Goal: Task Accomplishment & Management: Manage account settings

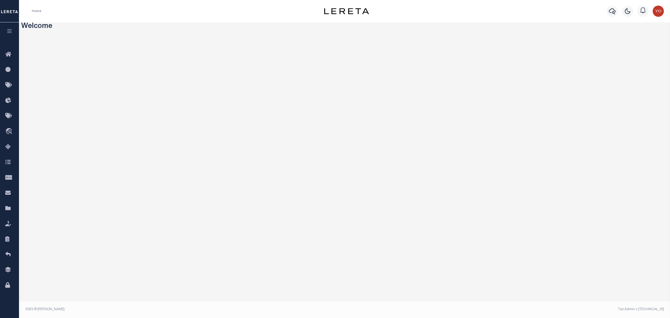
click at [9, 32] on icon "button" at bounding box center [9, 30] width 6 height 5
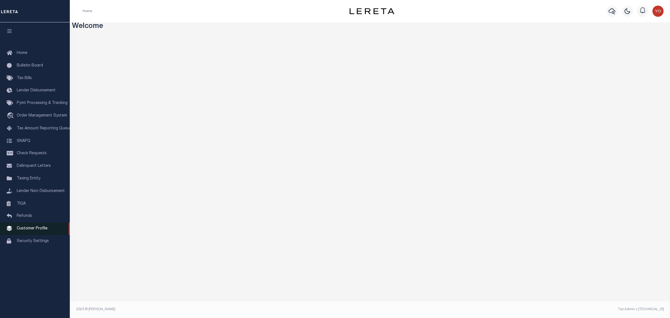
click at [31, 230] on span "Customer Profile" at bounding box center [32, 228] width 31 height 4
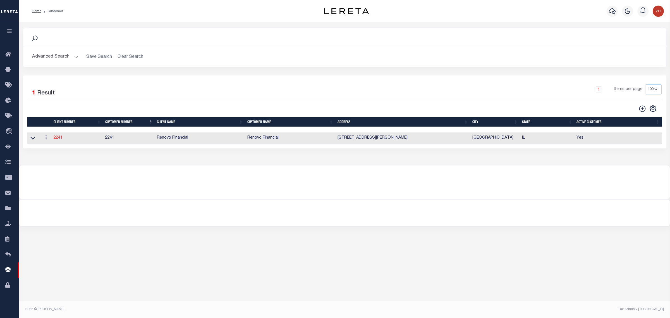
click at [58, 139] on link "2241" at bounding box center [58, 138] width 9 height 4
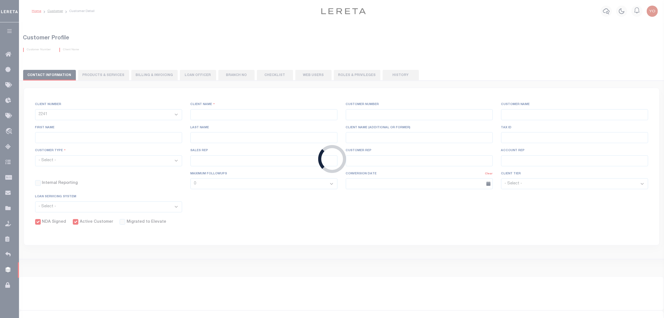
type input "Renovo Financial"
type input "2241"
type input "Renovo Financial"
type input "[PERSON_NAME]"
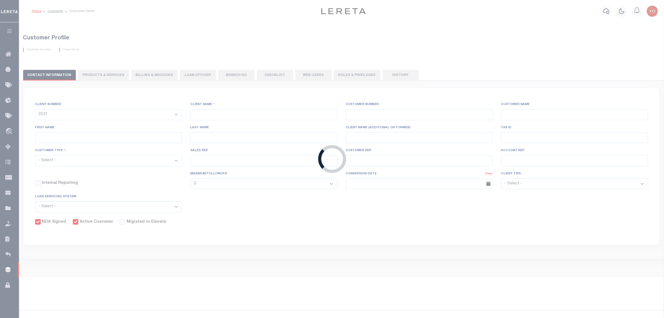
select select "Mixed Portfolio"
type input "[PERSON_NAME]"
checkbox input "true"
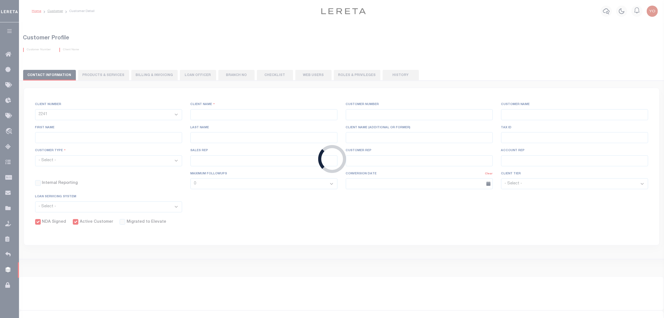
checkbox input "true"
select select
type textarea "$1.10 monthly tracking fee per parcel per month for Refi Parcel in excess of 5 …"
type input "90"
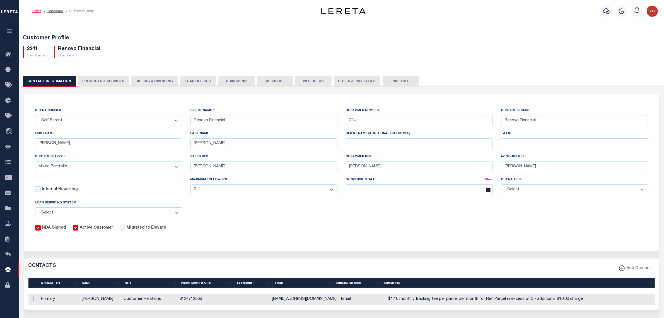
click at [98, 85] on button "PRODUCTS & SERVICES" at bounding box center [103, 81] width 51 height 11
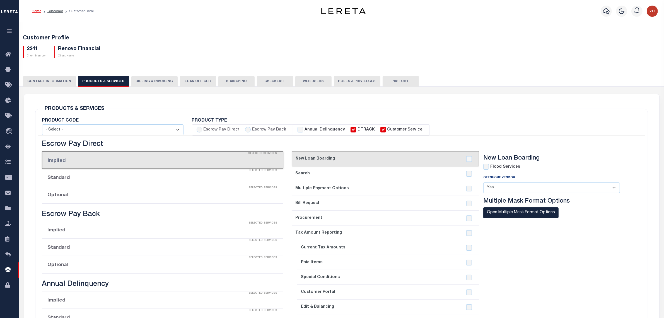
select select "STX"
radio input "true"
checkbox input "true"
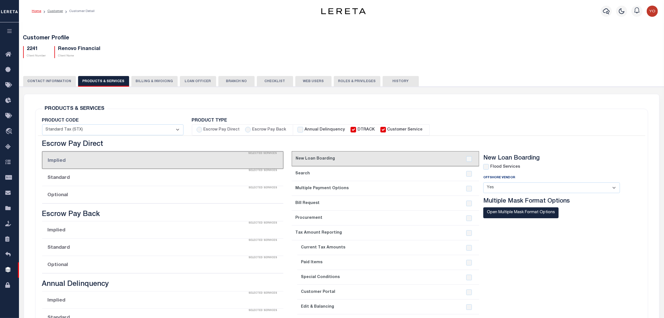
checkbox input "true"
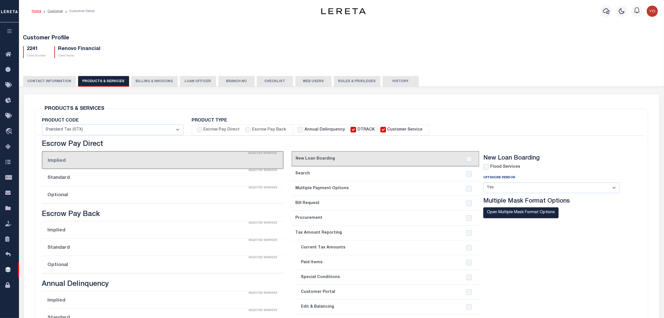
checkbox input "true"
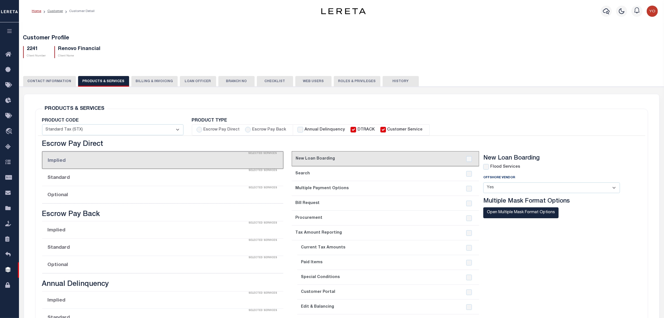
checkbox input "true"
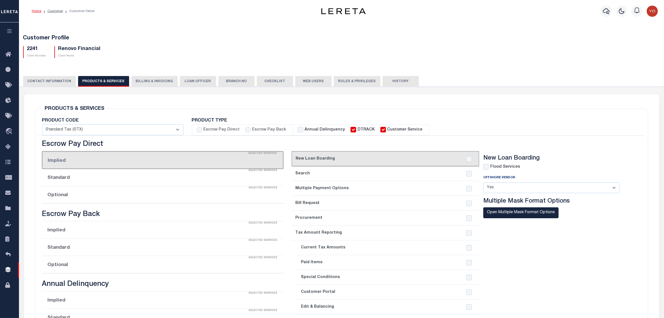
type textarea "$1.10 monthly tracking fee per parcel per month for Refi Parcel in excess of 5 …"
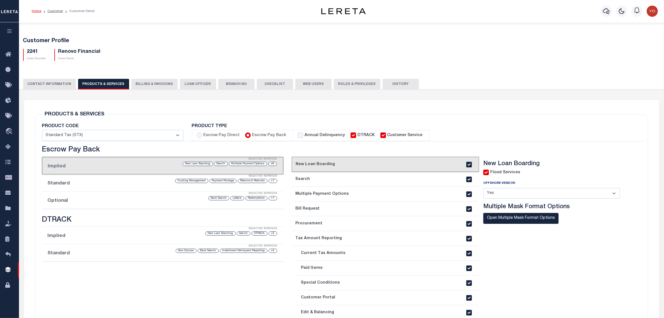
click at [98, 201] on li "Optional Selected Services +1 Redemptions Letters Back Search" at bounding box center [162, 199] width 241 height 17
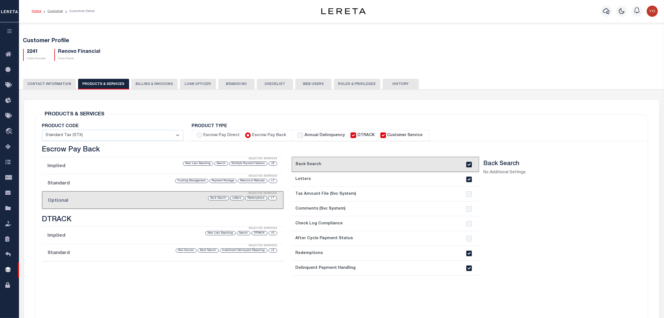
click at [469, 268] on input "checkbox" at bounding box center [470, 268] width 6 height 6
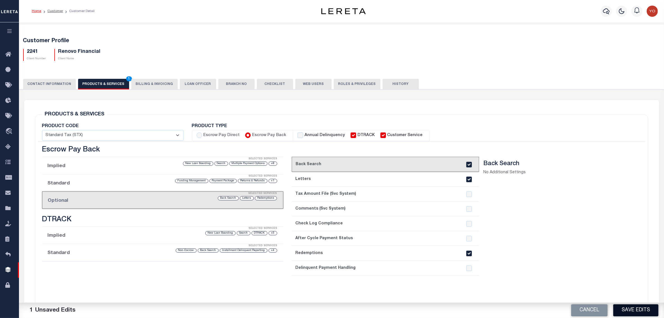
click at [638, 310] on button "Save Edits" at bounding box center [636, 310] width 45 height 12
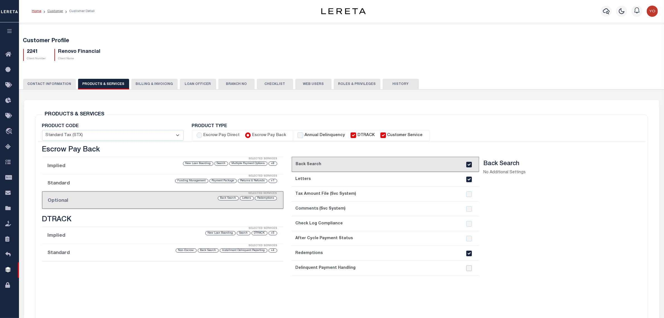
click at [468, 268] on input "checkbox" at bounding box center [470, 268] width 6 height 6
checkbox input "true"
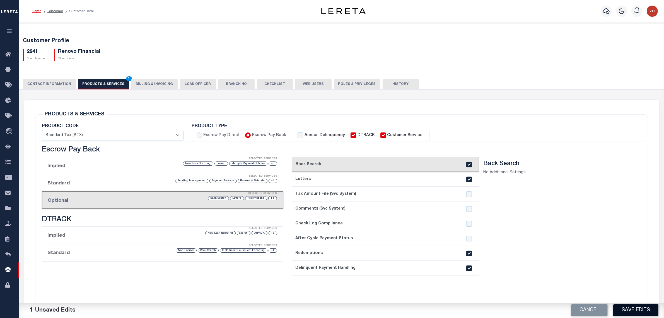
click at [632, 308] on button "Save Edits" at bounding box center [636, 310] width 45 height 12
